Goal: Information Seeking & Learning: Compare options

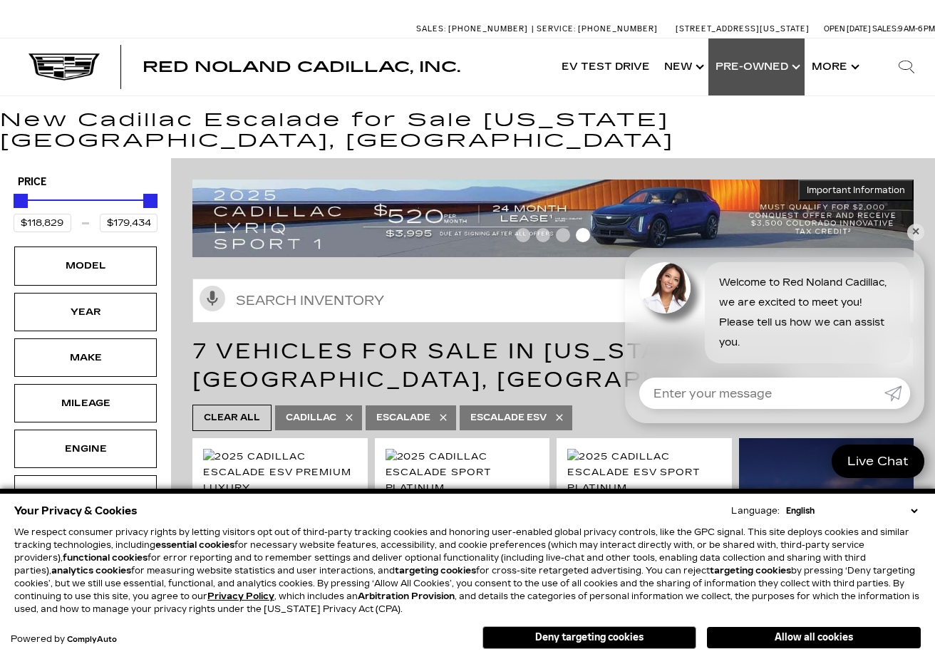
click at [745, 66] on link "Show Pre-Owned" at bounding box center [756, 66] width 96 height 57
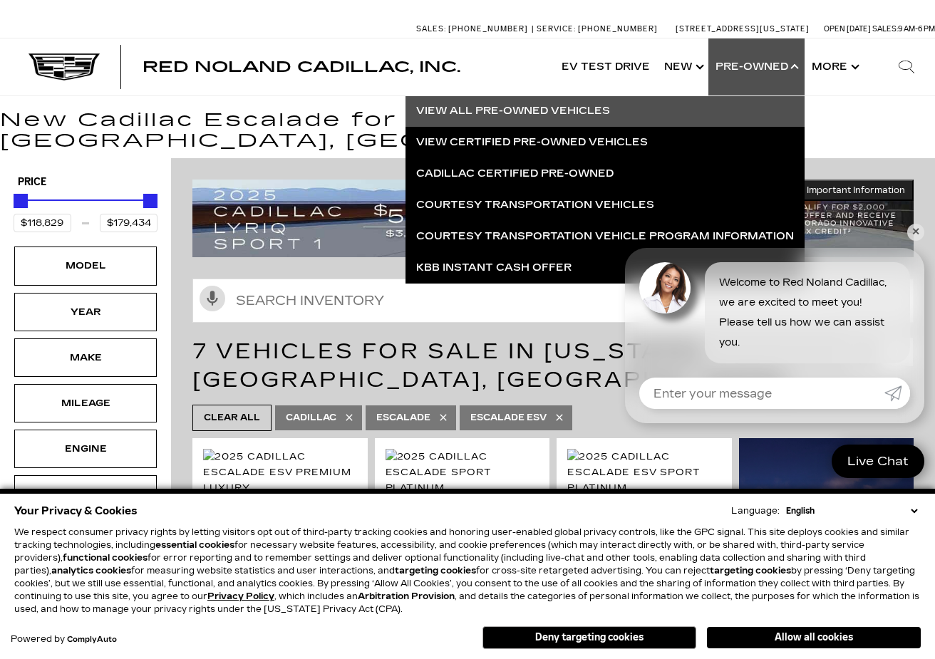
click at [533, 108] on link "View All Pre-Owned Vehicles" at bounding box center [604, 110] width 399 height 31
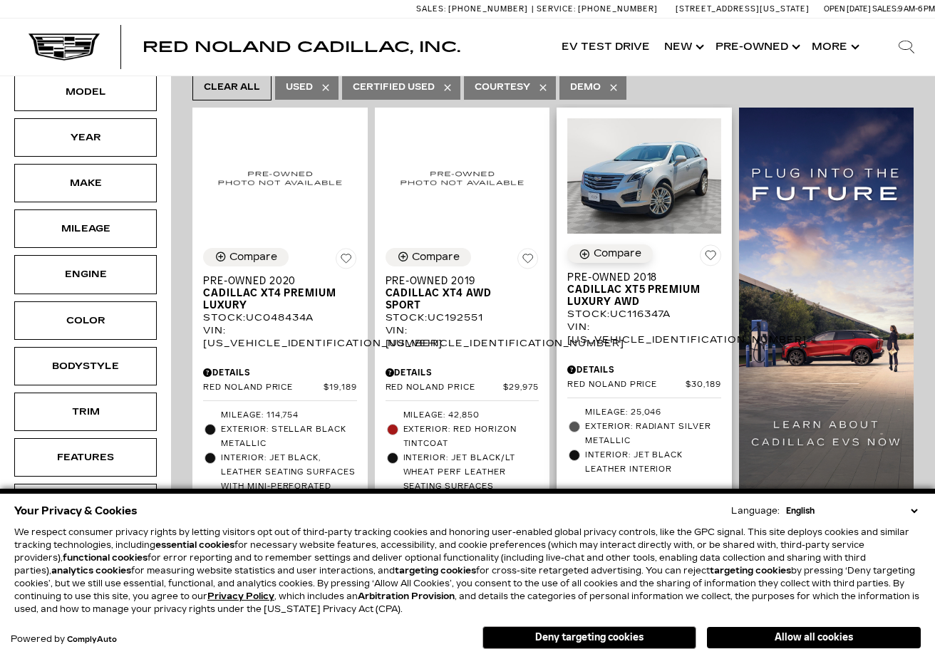
scroll to position [249, 0]
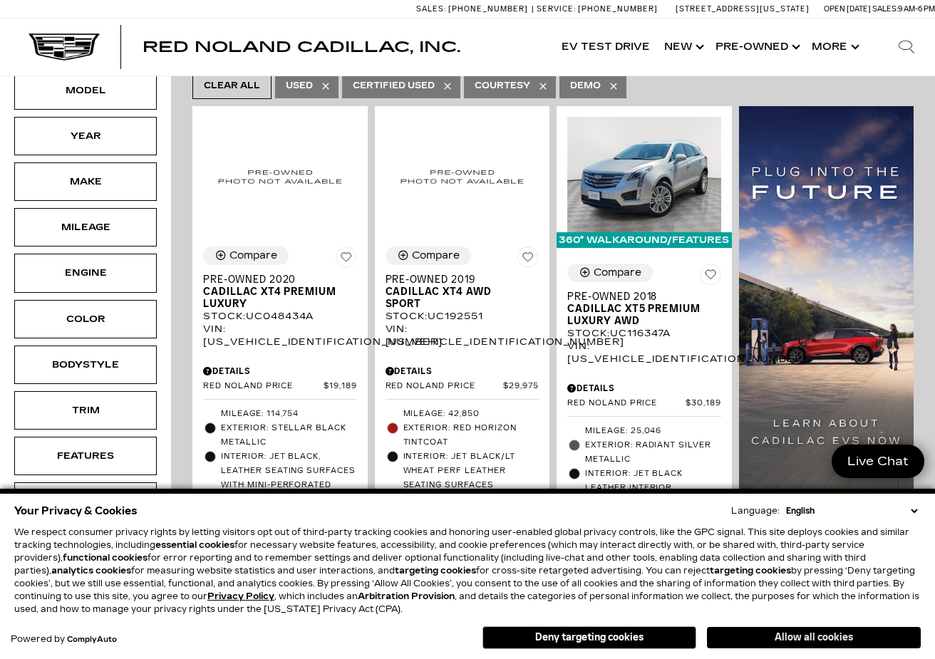
click at [813, 638] on button "Allow all cookies" at bounding box center [814, 637] width 214 height 21
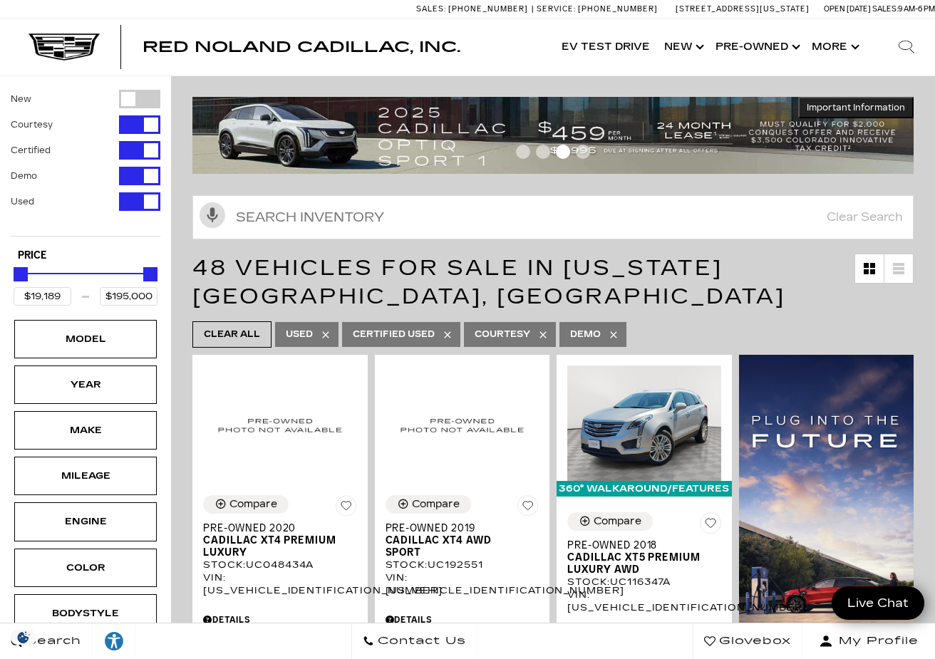
scroll to position [0, 0]
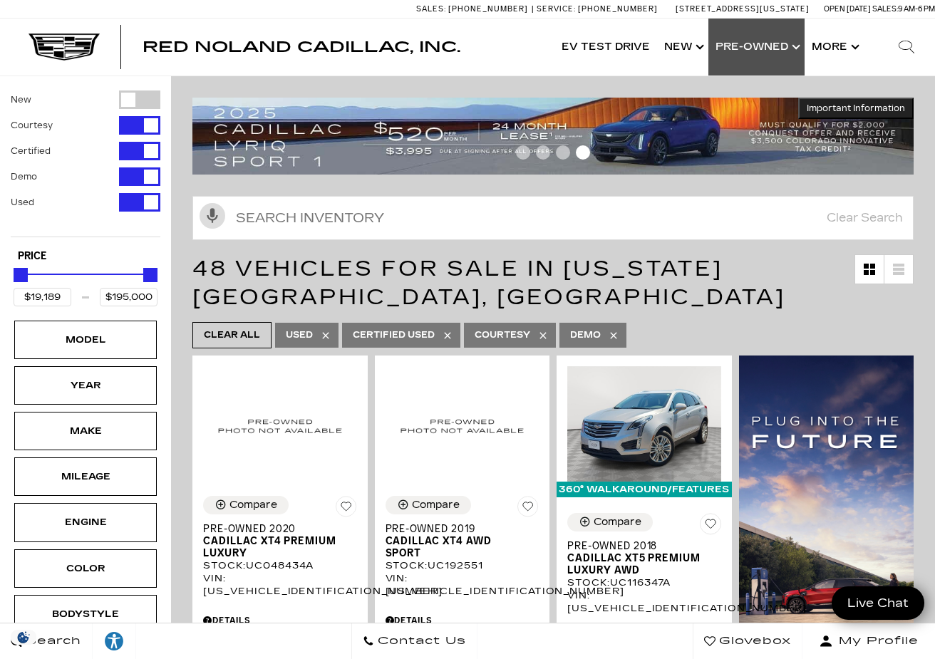
click at [740, 36] on link "Show Pre-Owned" at bounding box center [756, 47] width 96 height 57
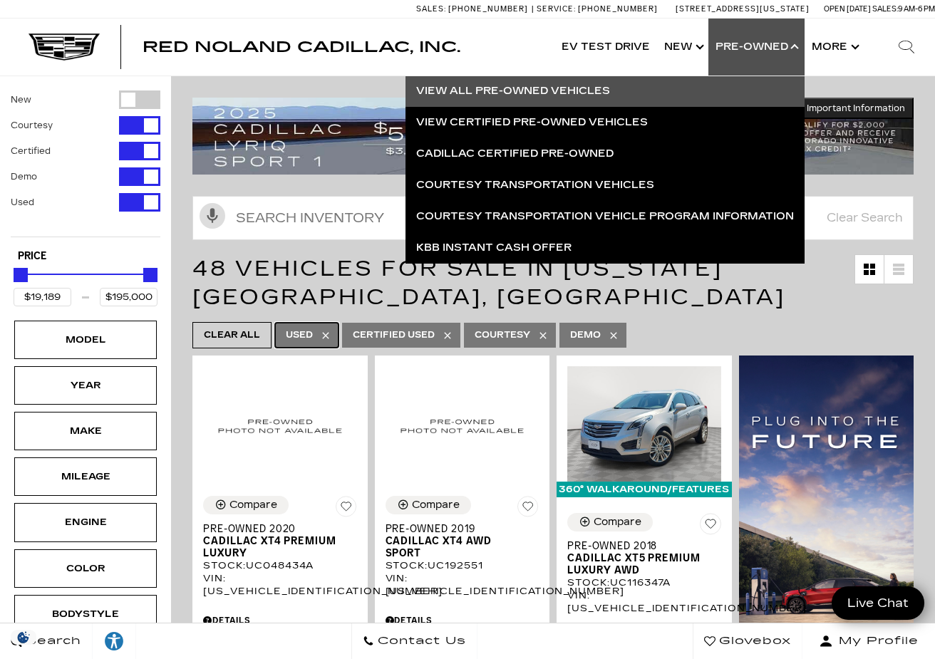
click at [315, 336] on link "Used" at bounding box center [306, 335] width 63 height 25
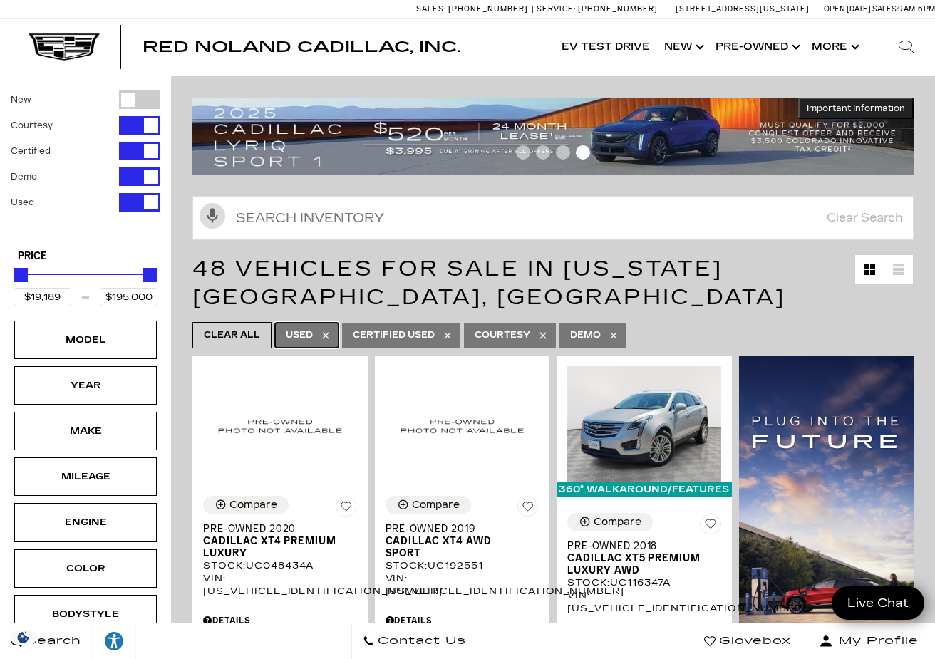
type input "$35,689"
type input "$134,955"
